Goal: Find specific page/section: Find specific page/section

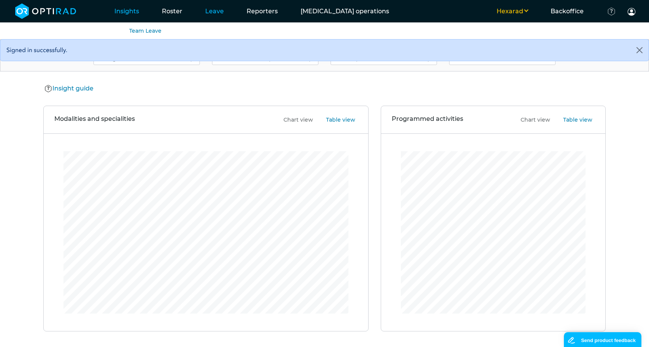
click at [213, 12] on link "Leave" at bounding box center [214, 11] width 41 height 30
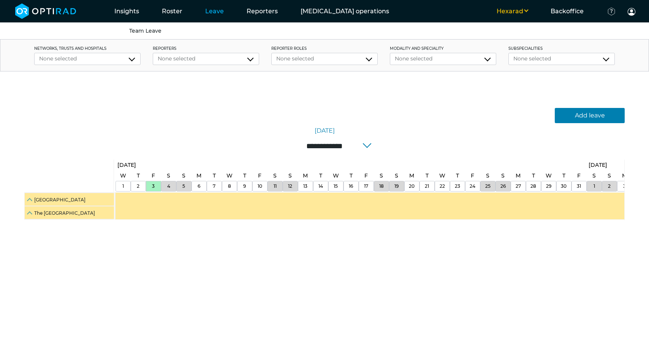
click at [27, 199] on div "[GEOGRAPHIC_DATA]" at bounding box center [69, 199] width 89 height 13
click at [29, 199] on span at bounding box center [30, 198] width 5 height 5
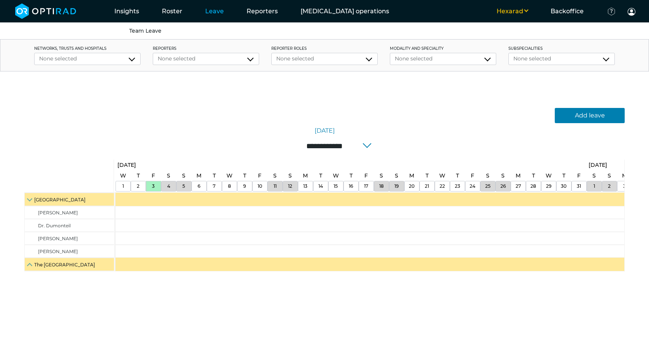
click at [29, 199] on span at bounding box center [30, 198] width 5 height 5
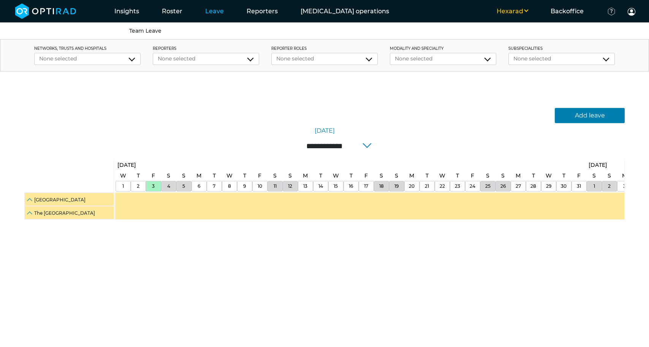
click at [29, 199] on span at bounding box center [30, 198] width 5 height 5
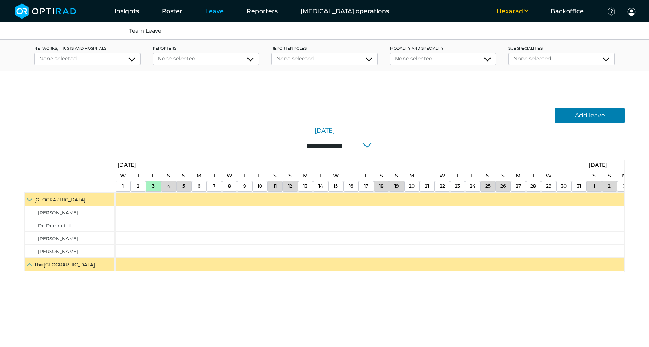
click at [29, 199] on span at bounding box center [30, 198] width 5 height 5
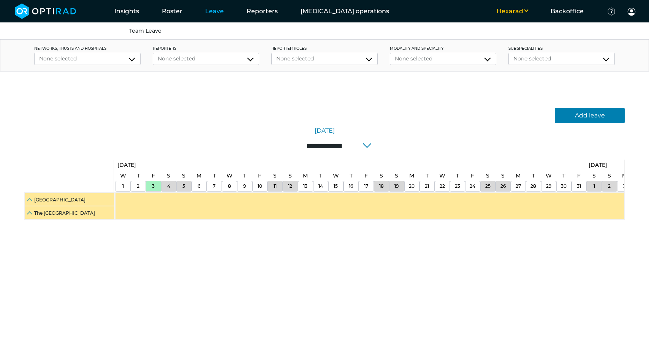
click at [29, 199] on span at bounding box center [30, 198] width 5 height 5
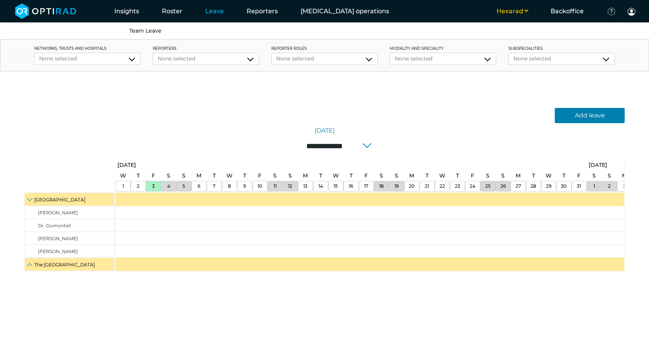
click at [29, 199] on span at bounding box center [30, 198] width 5 height 5
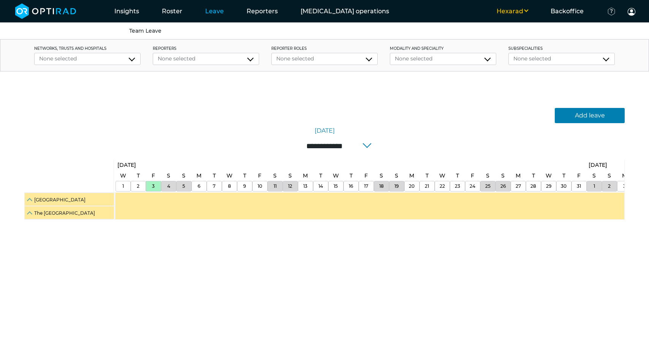
click at [359, 191] on div "17" at bounding box center [366, 186] width 15 height 11
click at [512, 14] on button "Hexarad" at bounding box center [512, 11] width 54 height 9
